Goal: Navigation & Orientation: Find specific page/section

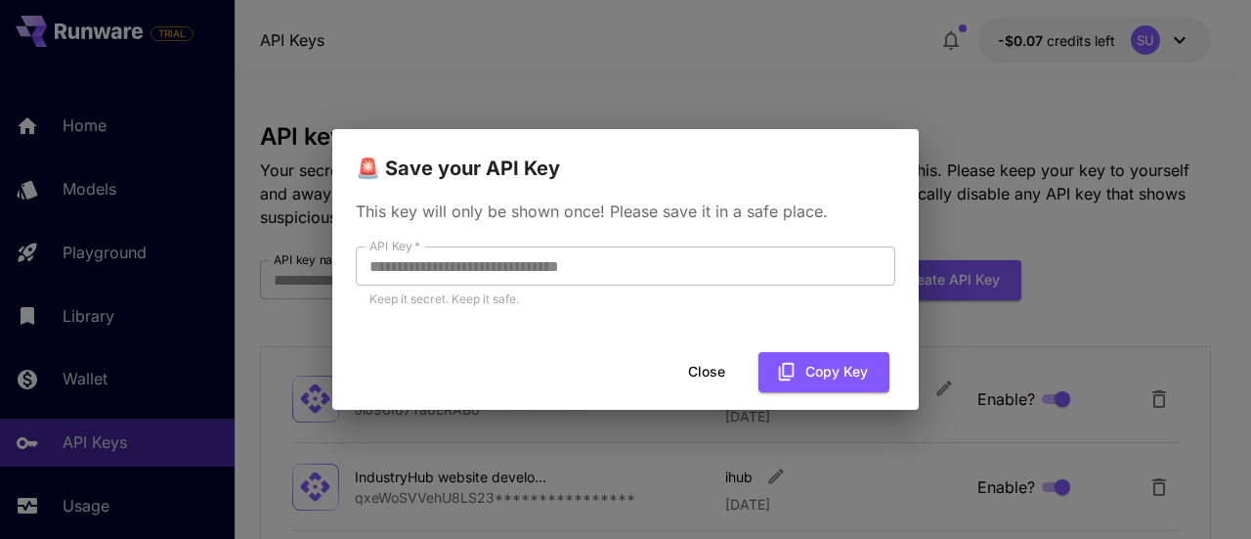
click at [713, 382] on button "Close" at bounding box center [707, 372] width 88 height 40
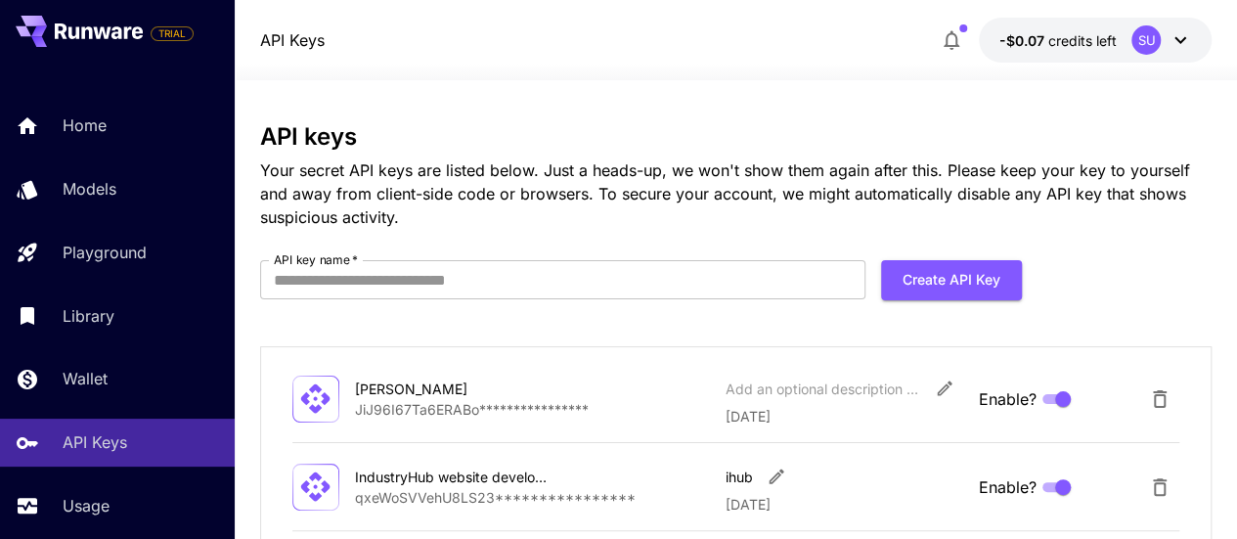
click at [1180, 40] on icon at bounding box center [1179, 39] width 23 height 23
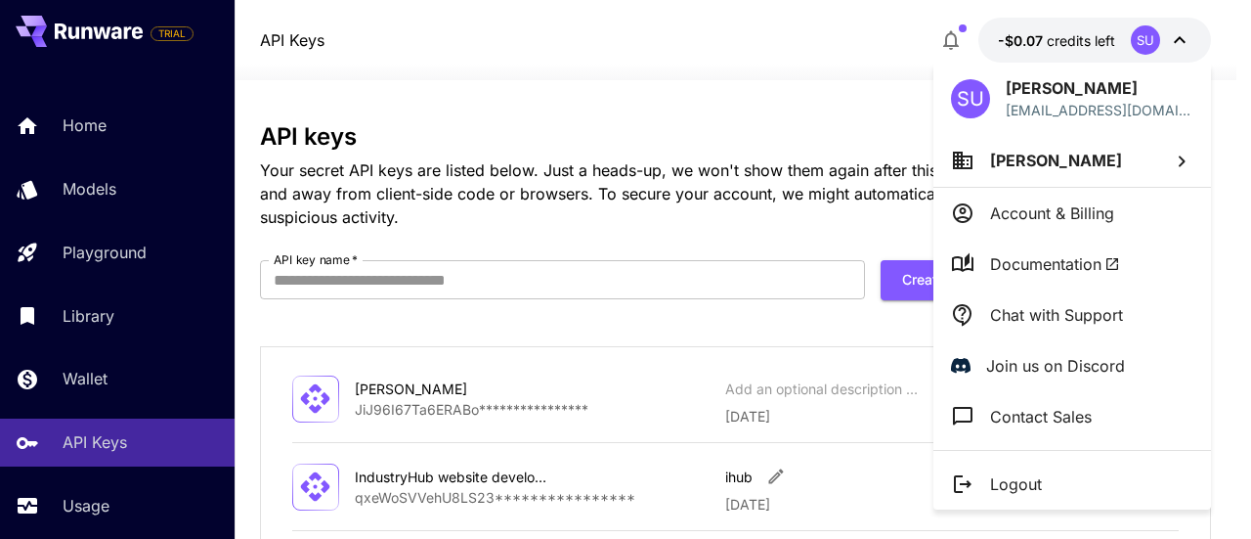
click at [197, 163] on div at bounding box center [625, 269] width 1251 height 539
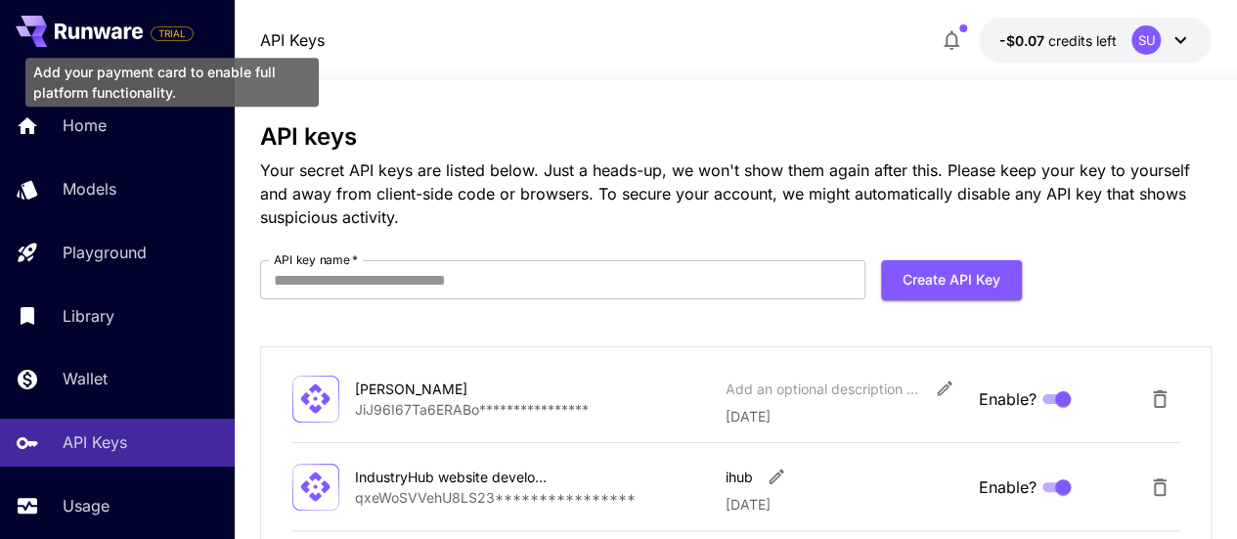
click at [174, 29] on span "TRIAL" at bounding box center [172, 33] width 41 height 15
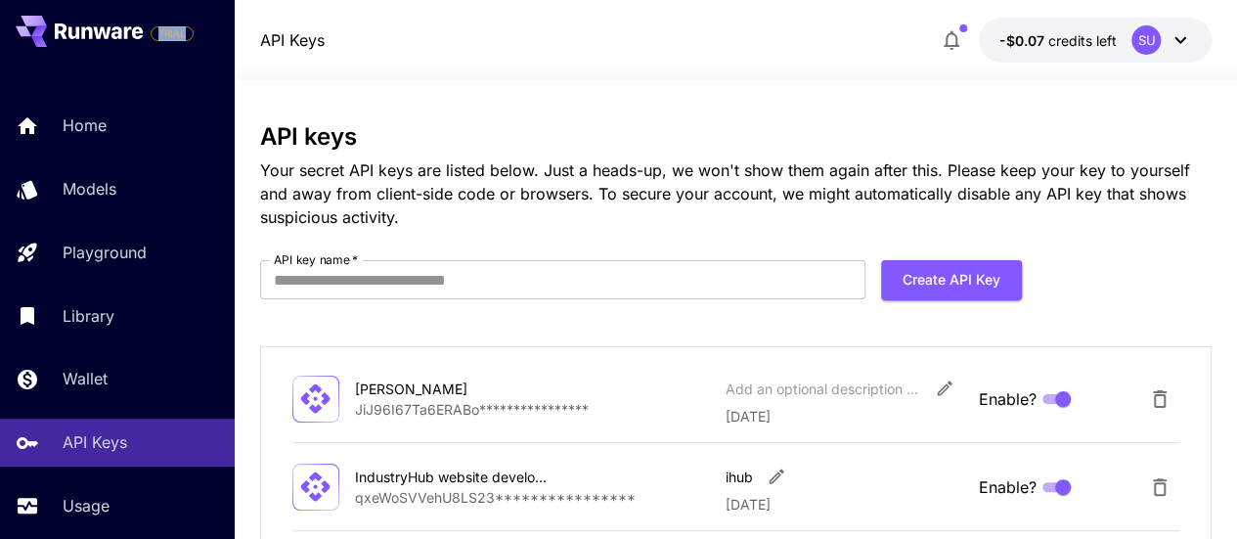
click at [126, 30] on icon at bounding box center [128, 32] width 8 height 13
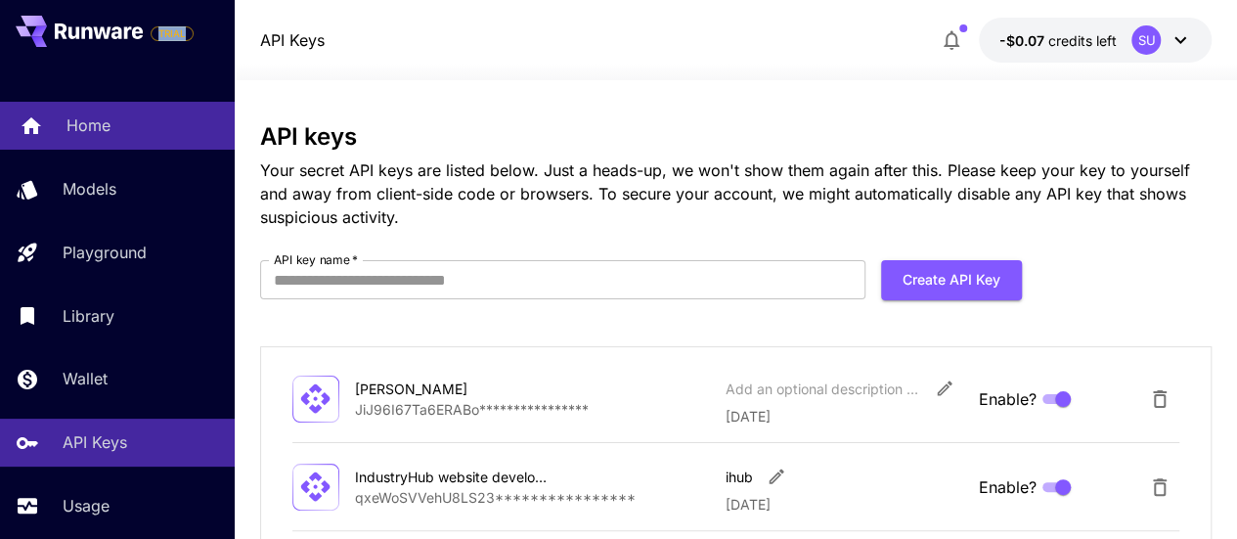
click at [94, 121] on p "Home" at bounding box center [88, 124] width 44 height 23
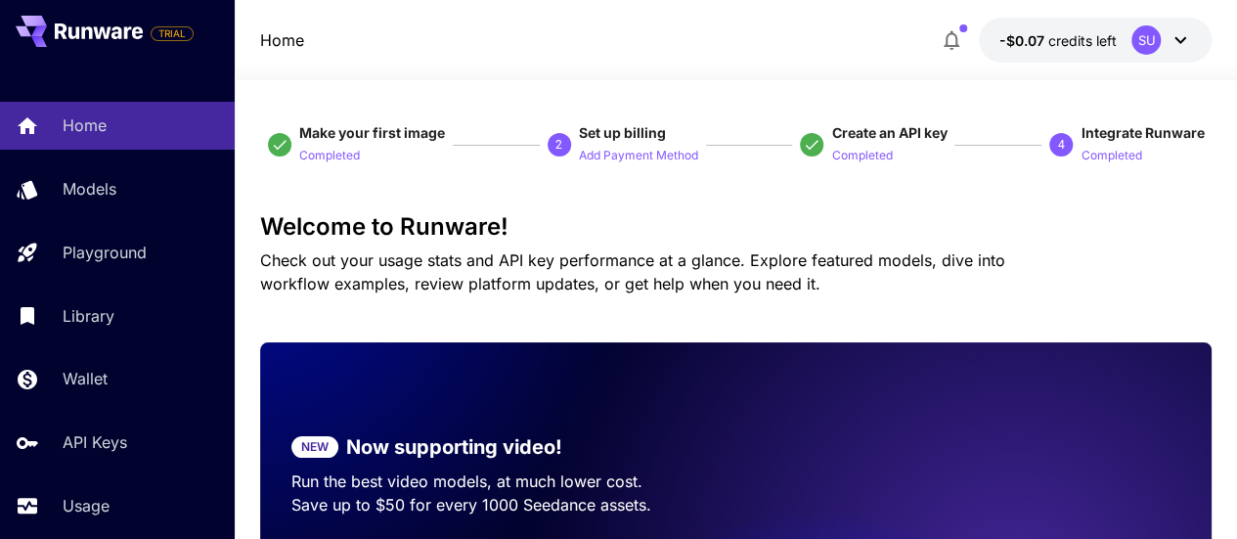
click at [216, 221] on div "Home Models Playground Library Wallet API Keys Usage" at bounding box center [117, 315] width 235 height 427
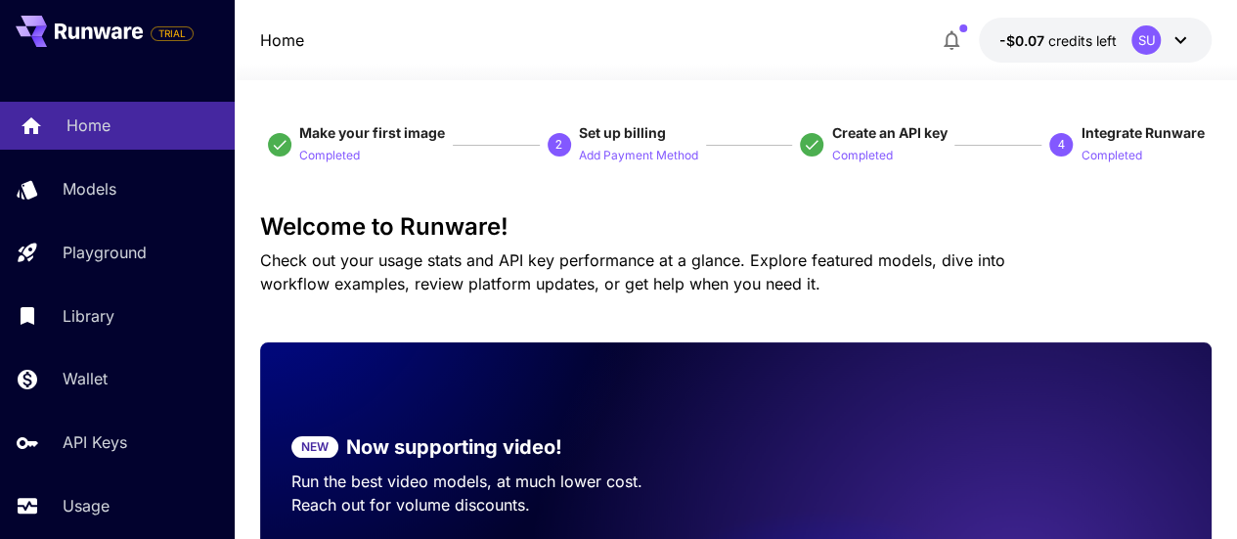
click at [209, 130] on div "Home" at bounding box center [142, 124] width 153 height 23
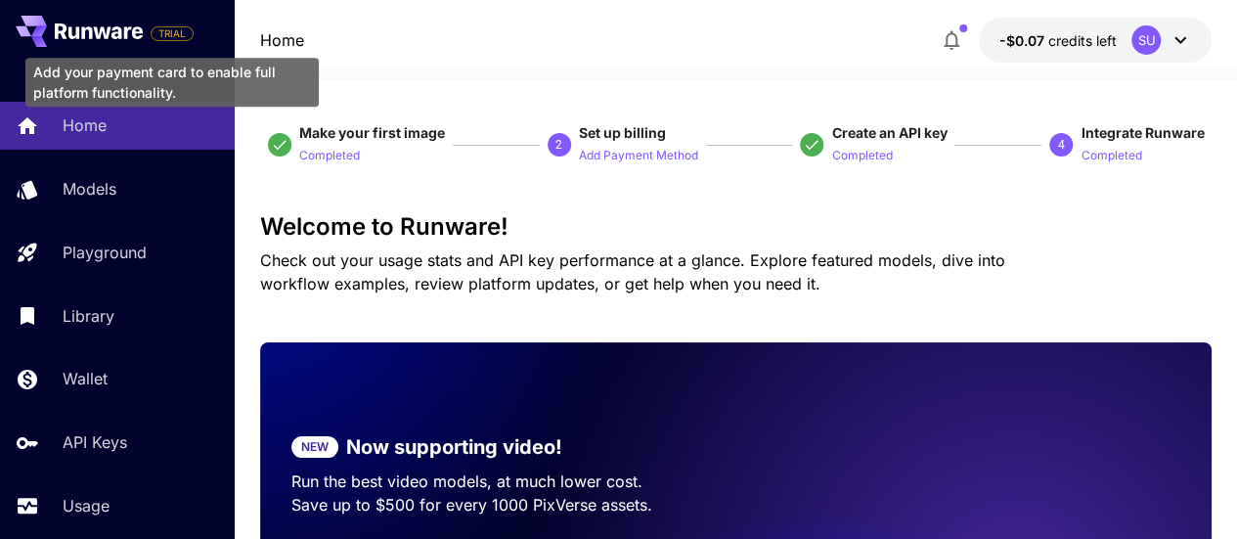
click at [176, 36] on span "TRIAL" at bounding box center [172, 33] width 41 height 15
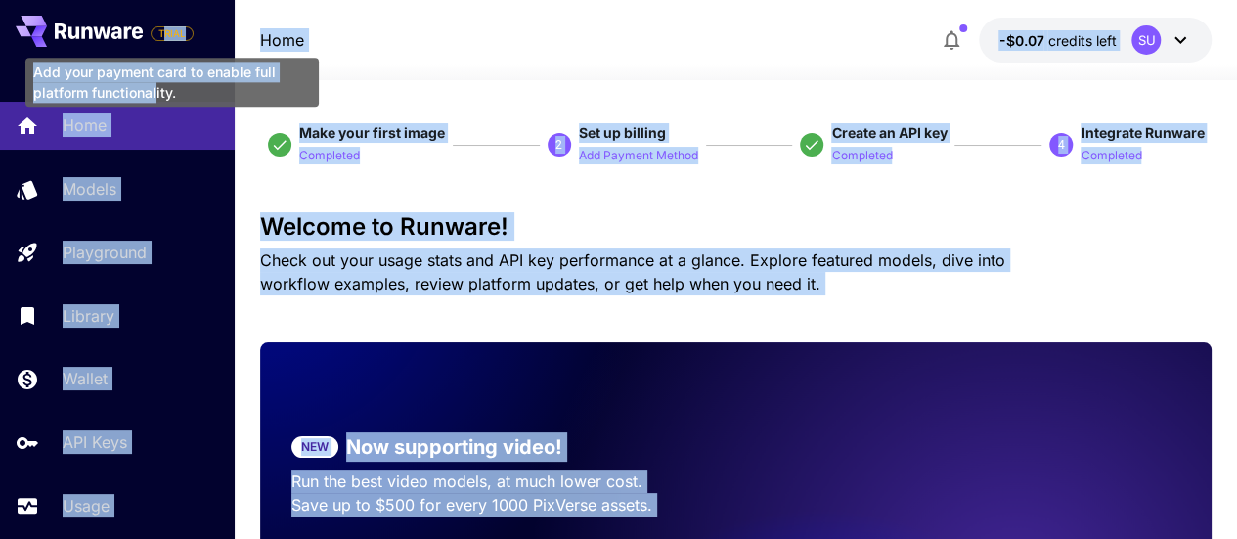
drag, startPoint x: 164, startPoint y: 26, endPoint x: 155, endPoint y: 86, distance: 60.3
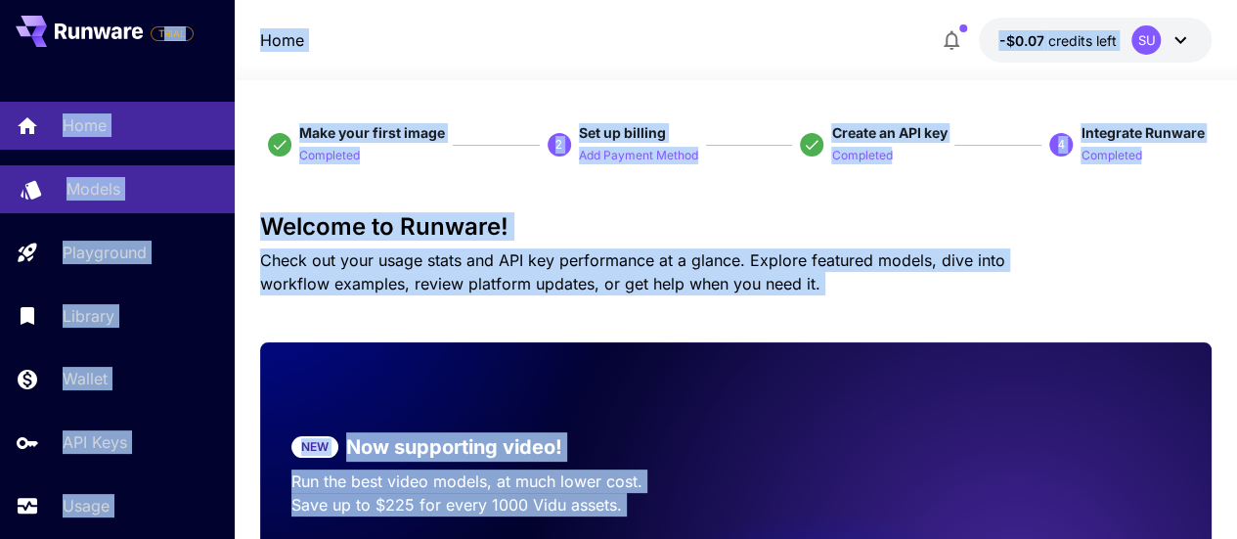
click at [189, 186] on div "Models" at bounding box center [142, 188] width 153 height 23
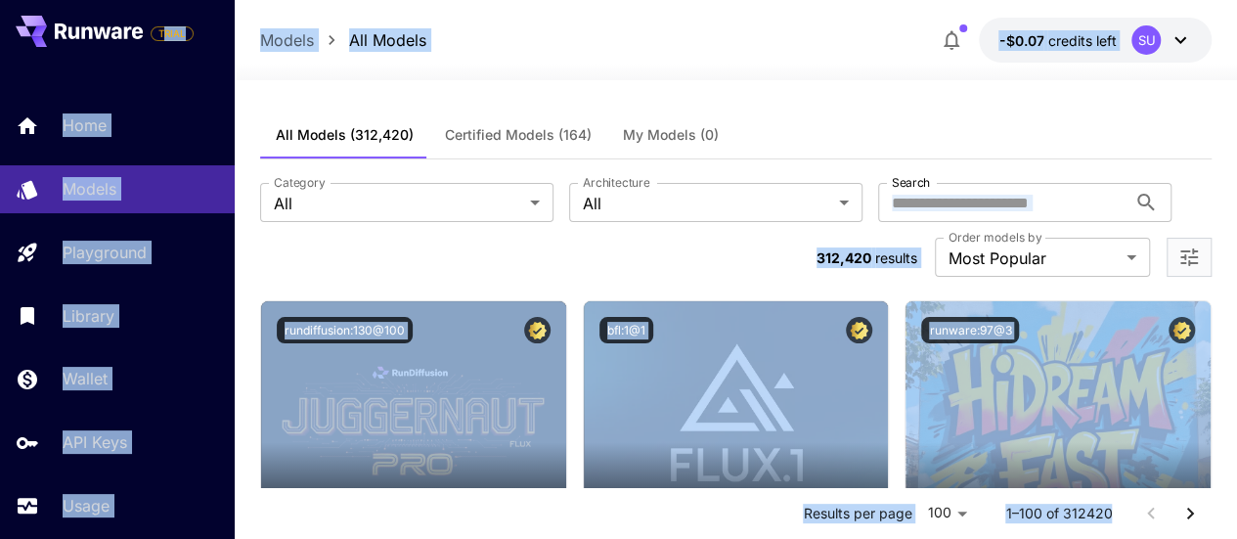
click at [715, 60] on div at bounding box center [736, 68] width 1002 height 23
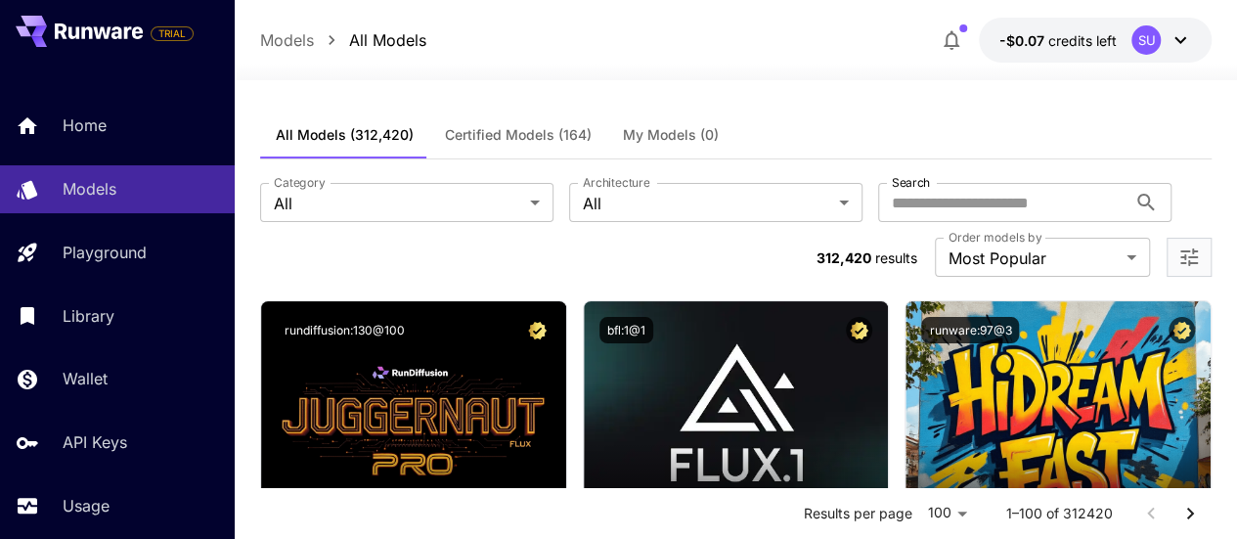
click at [1179, 38] on icon at bounding box center [1179, 39] width 23 height 23
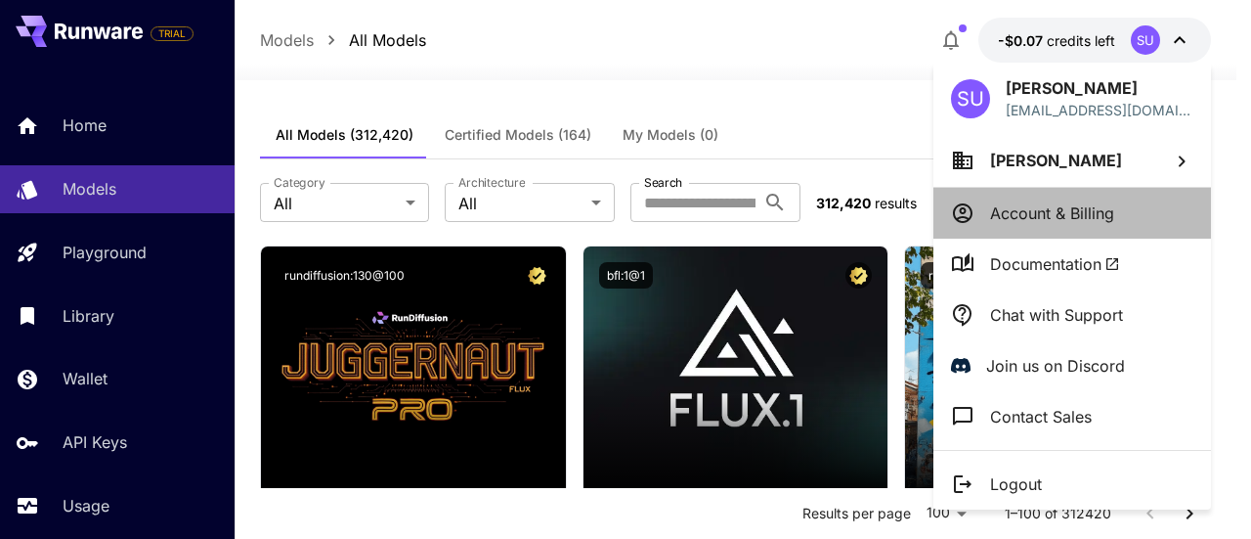
click at [1053, 208] on p "Account & Billing" at bounding box center [1052, 212] width 124 height 23
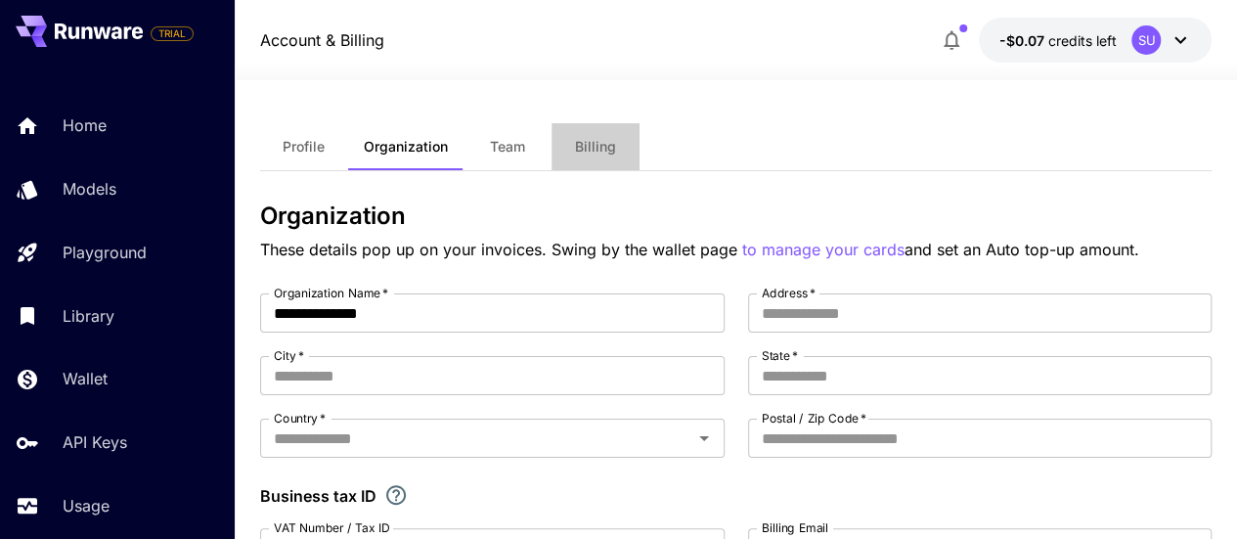
click at [589, 140] on span "Billing" at bounding box center [595, 147] width 41 height 18
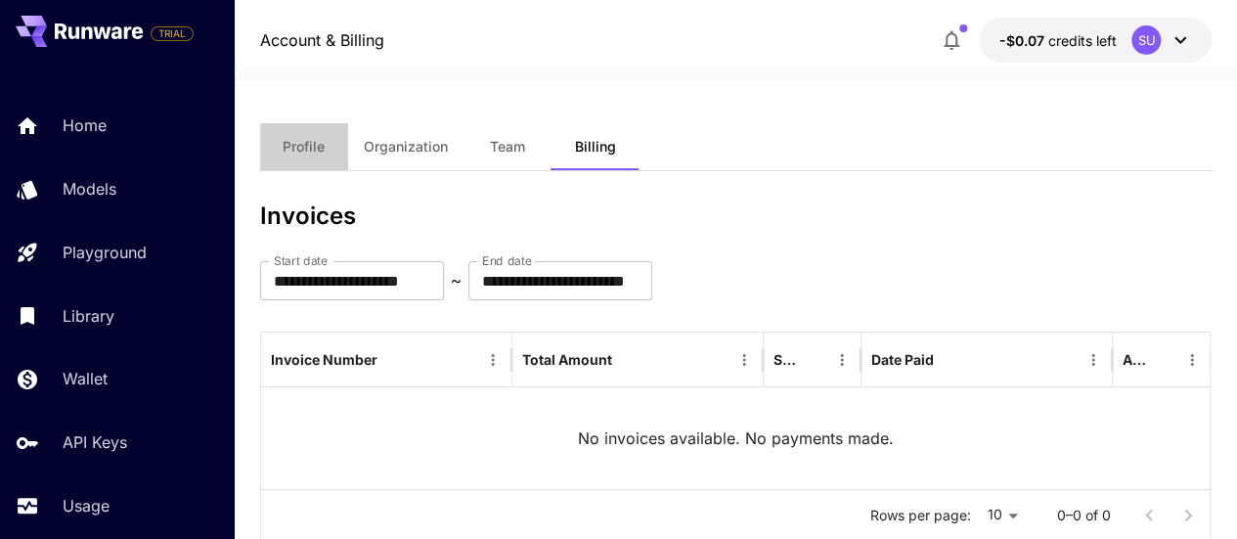
click at [305, 152] on span "Profile" at bounding box center [304, 147] width 42 height 18
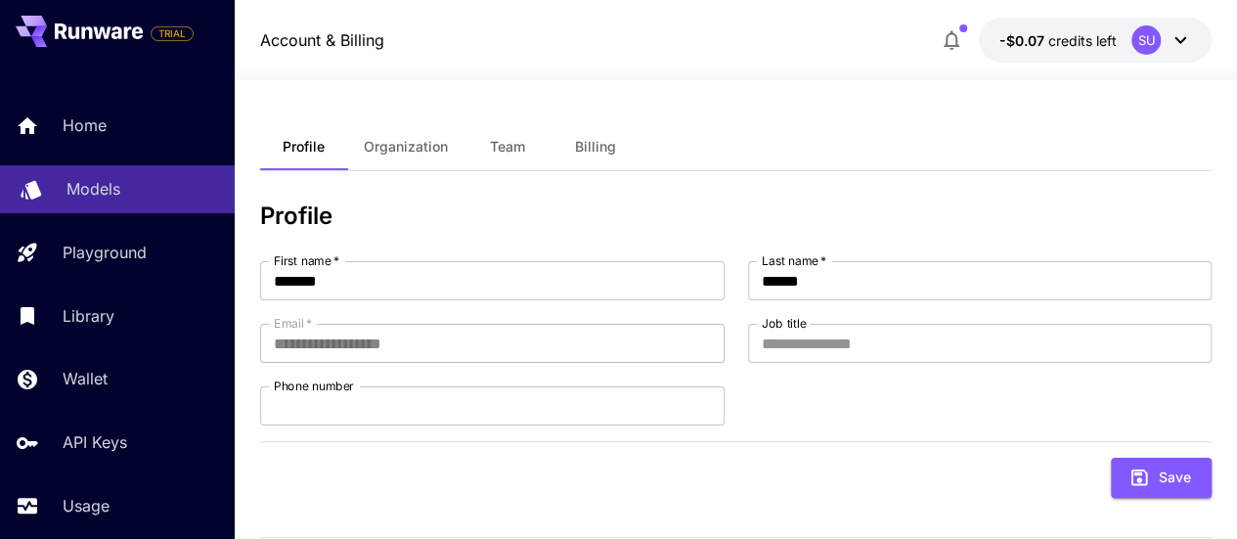
click at [97, 189] on p "Models" at bounding box center [93, 188] width 54 height 23
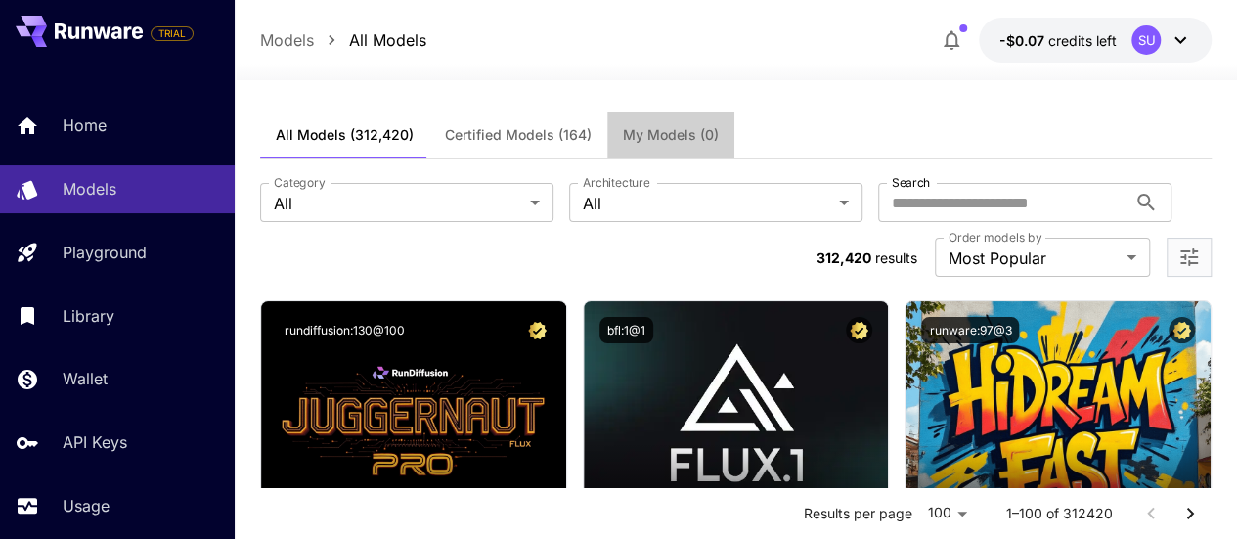
click at [681, 124] on button "My Models (0)" at bounding box center [670, 134] width 127 height 47
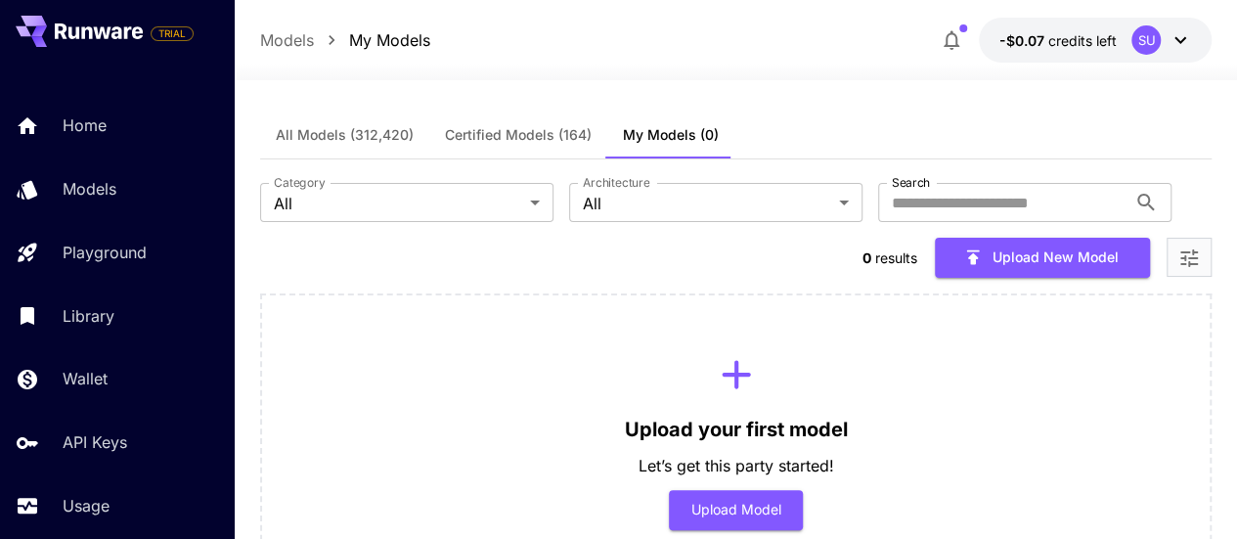
click at [1178, 37] on icon at bounding box center [1179, 39] width 23 height 23
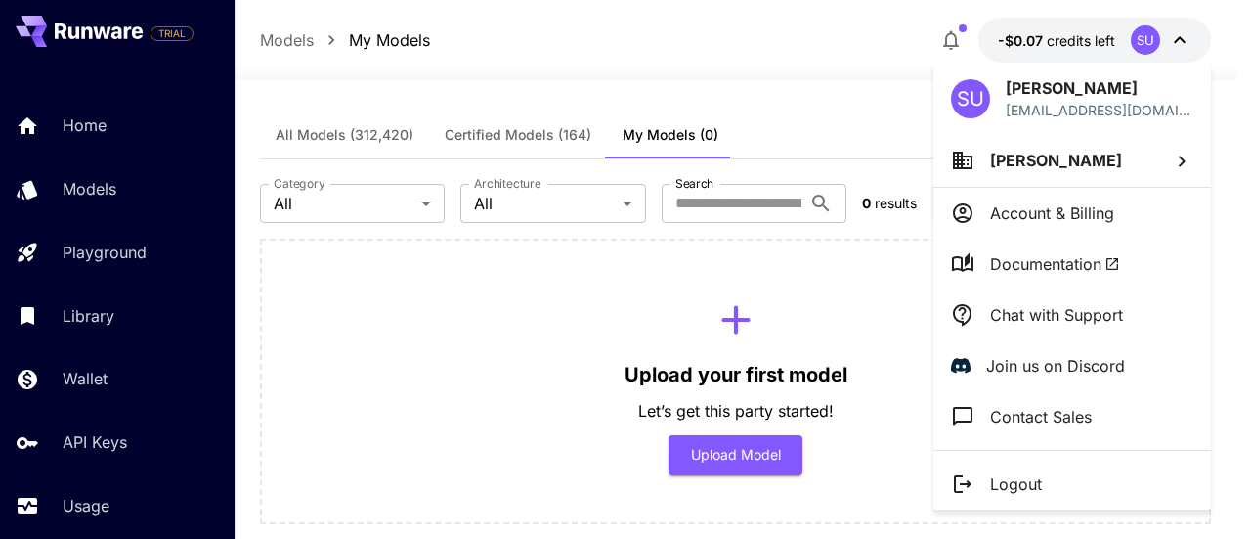
click at [1036, 161] on span "[PERSON_NAME]" at bounding box center [1056, 161] width 132 height 20
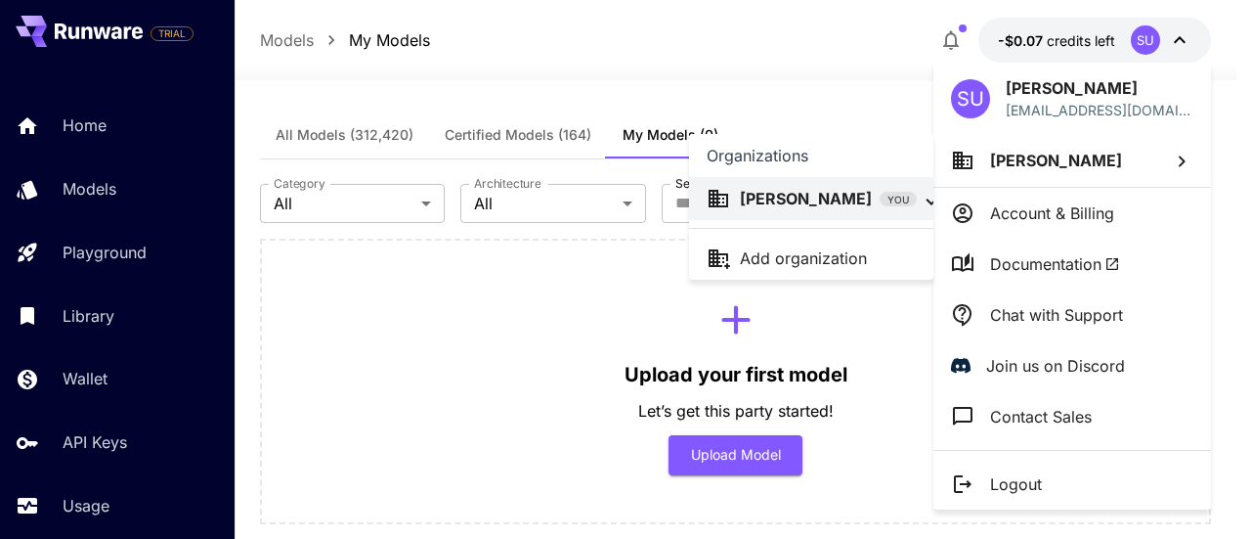
click at [194, 311] on div at bounding box center [625, 269] width 1251 height 539
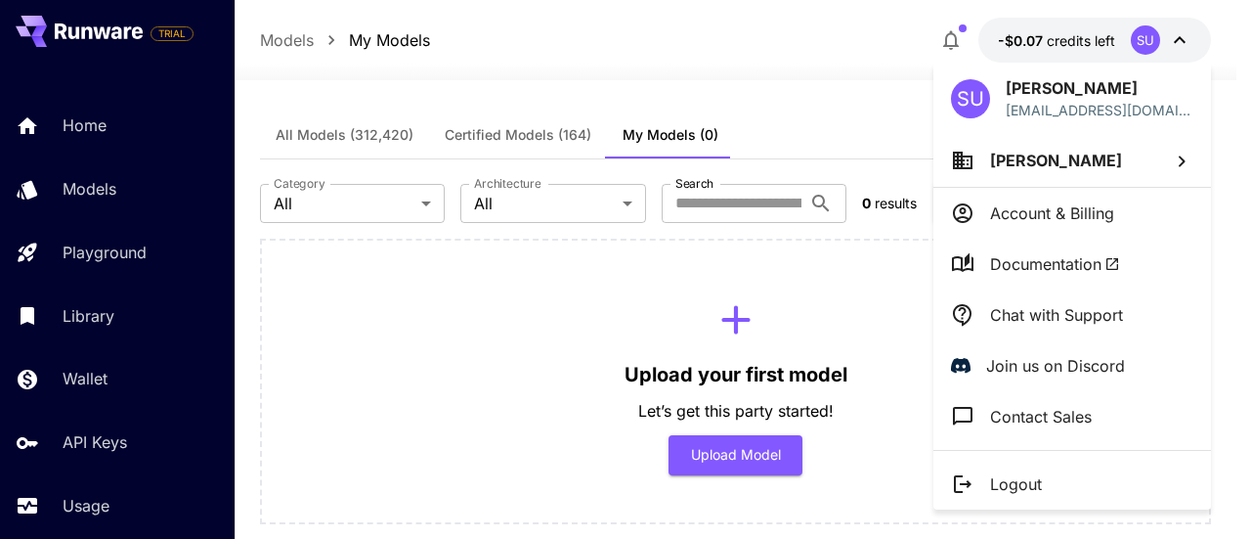
click at [94, 124] on div at bounding box center [625, 269] width 1251 height 539
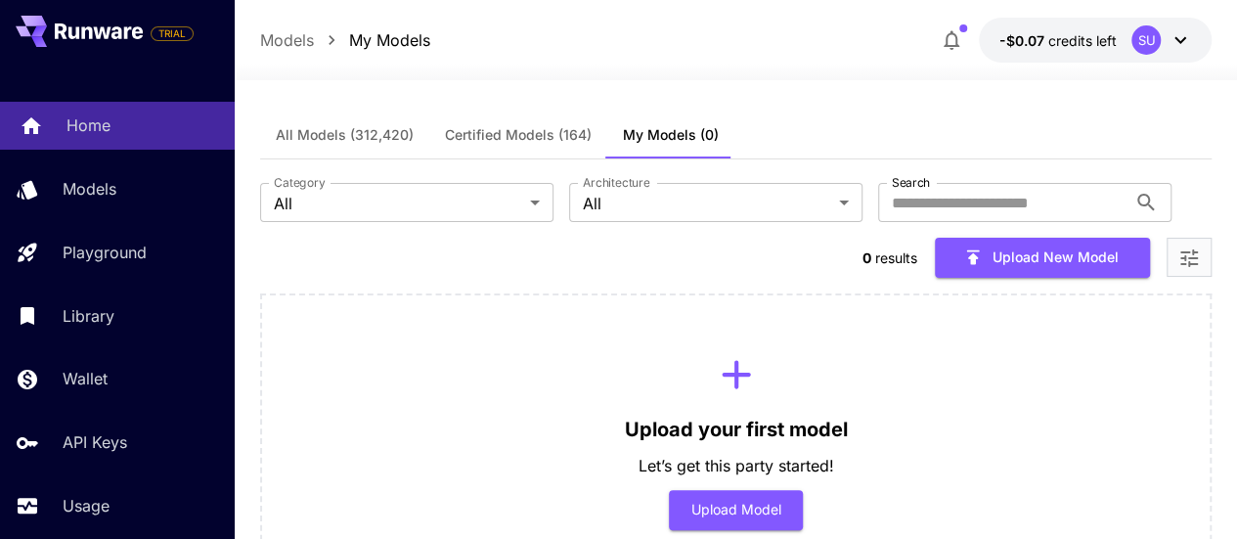
click at [108, 135] on p "Home" at bounding box center [88, 124] width 44 height 23
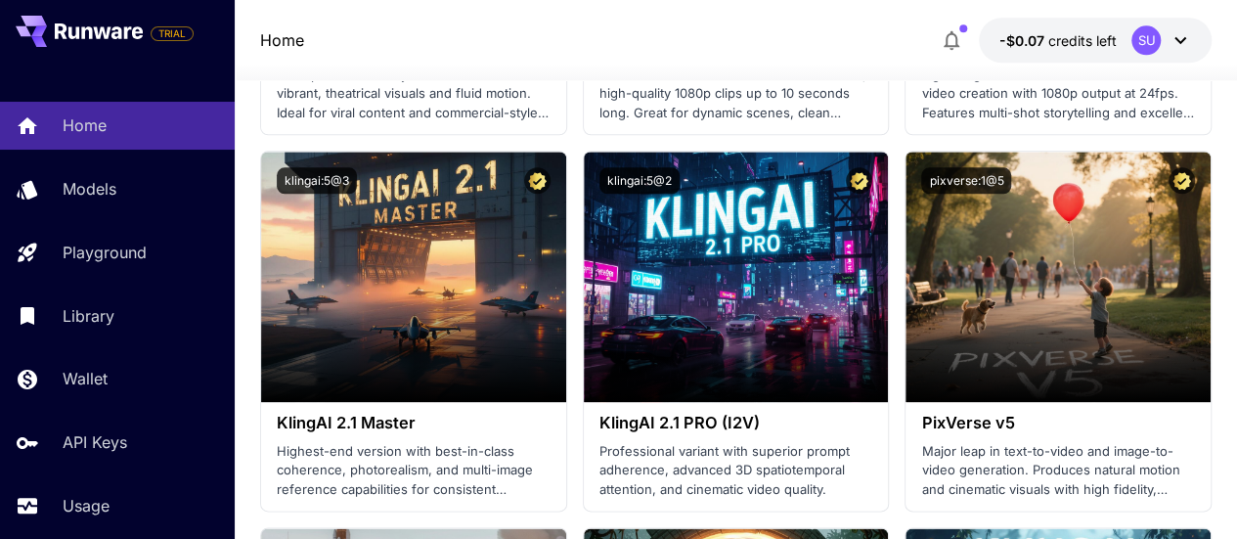
scroll to position [953, 0]
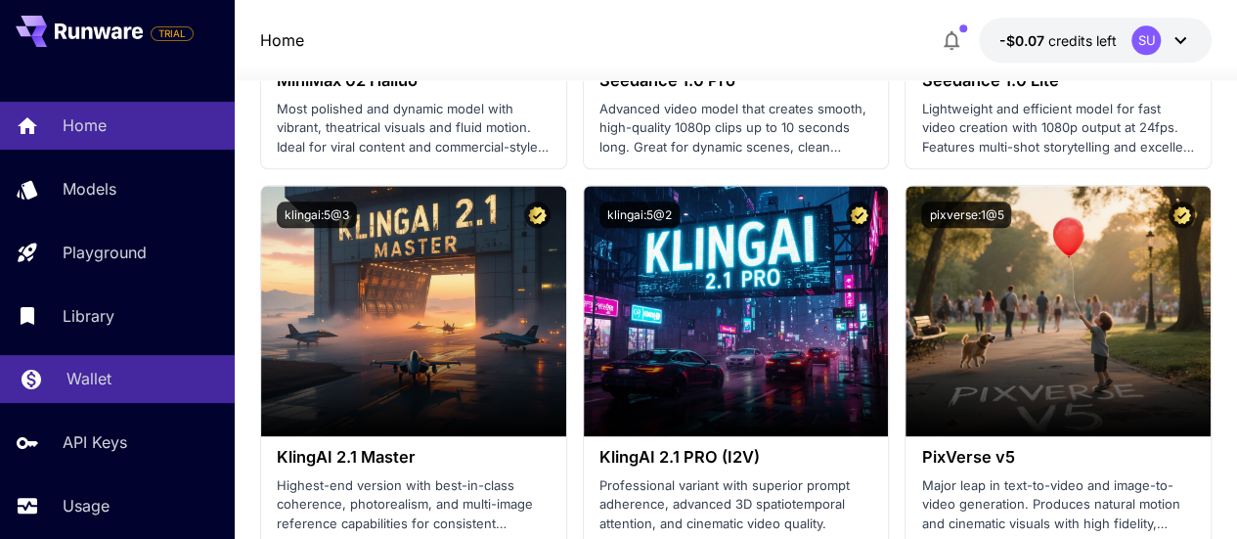
click at [115, 386] on div "Wallet" at bounding box center [142, 378] width 153 height 23
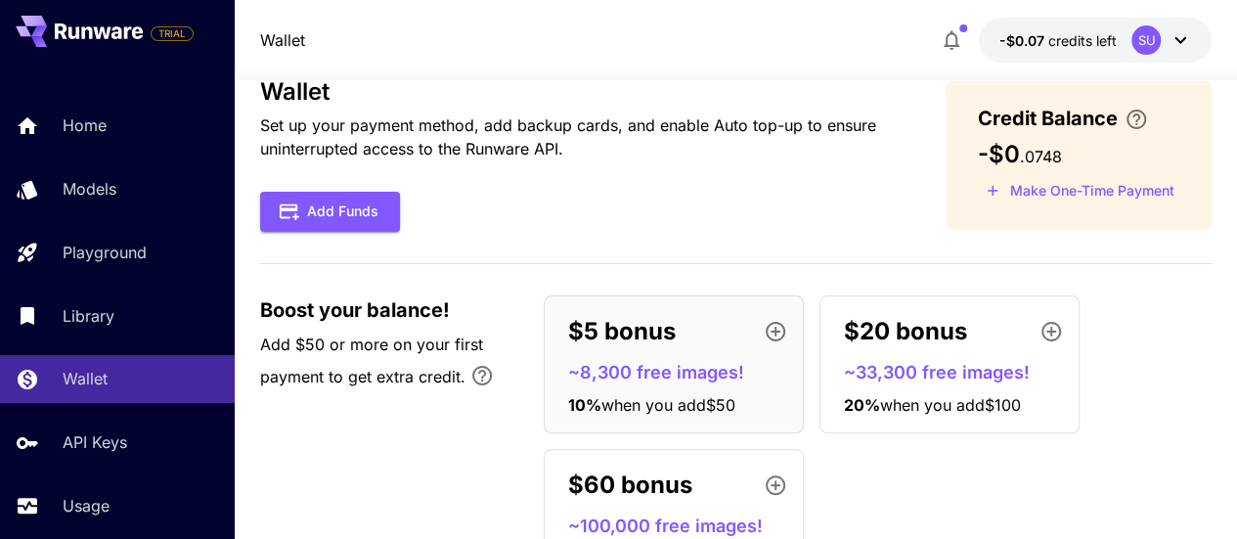
scroll to position [45, 0]
